Goal: Task Accomplishment & Management: Manage account settings

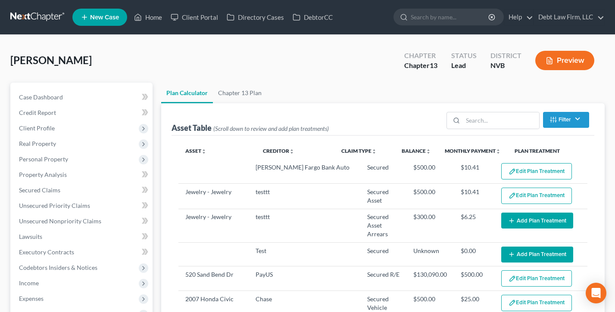
select select "47"
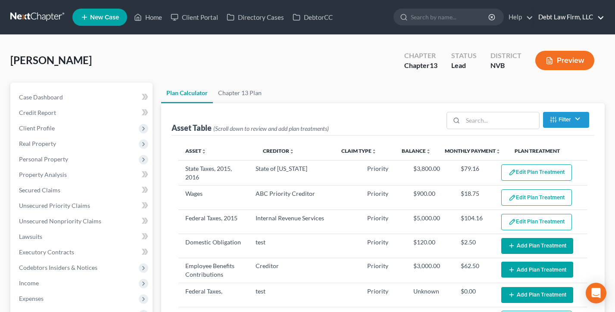
click at [549, 12] on link "Debt Law Firm, LLC" at bounding box center [569, 17] width 70 height 16
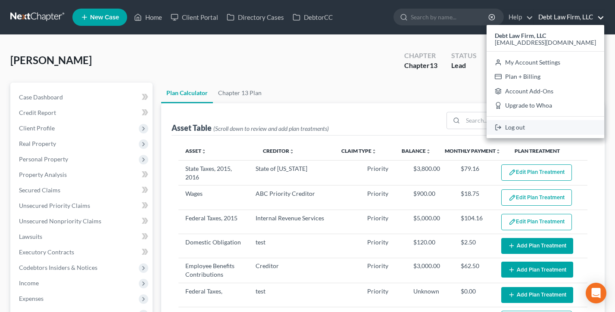
click at [549, 130] on link "Log out" at bounding box center [546, 127] width 118 height 15
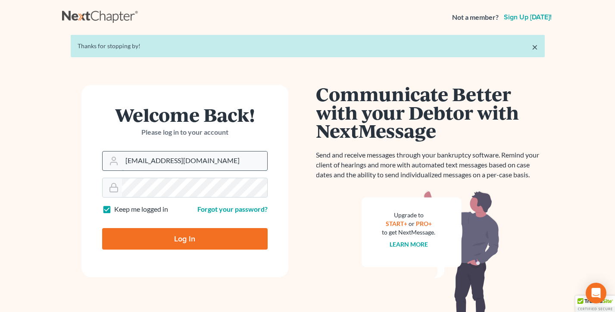
click at [200, 159] on input "qa@nextchapterbk.com" at bounding box center [194, 161] width 145 height 19
type input "tim@nextchapterbk.com"
click at [173, 242] on input "Log In" at bounding box center [184, 239] width 165 height 22
type input "Thinking..."
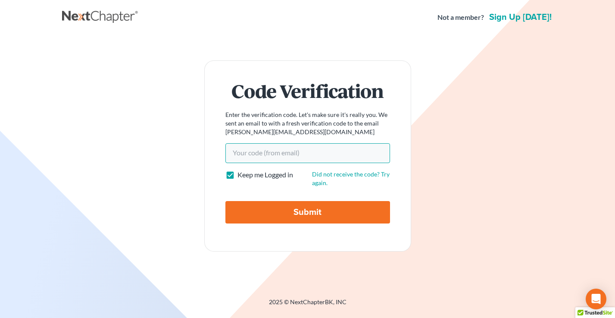
click at [287, 154] on input "Your code(from email)" at bounding box center [307, 153] width 165 height 20
paste input "01009b"
type input "01009b"
click at [225, 201] on input "Submit" at bounding box center [307, 212] width 165 height 22
type input "Thinking..."
